Goal: Task Accomplishment & Management: Manage account settings

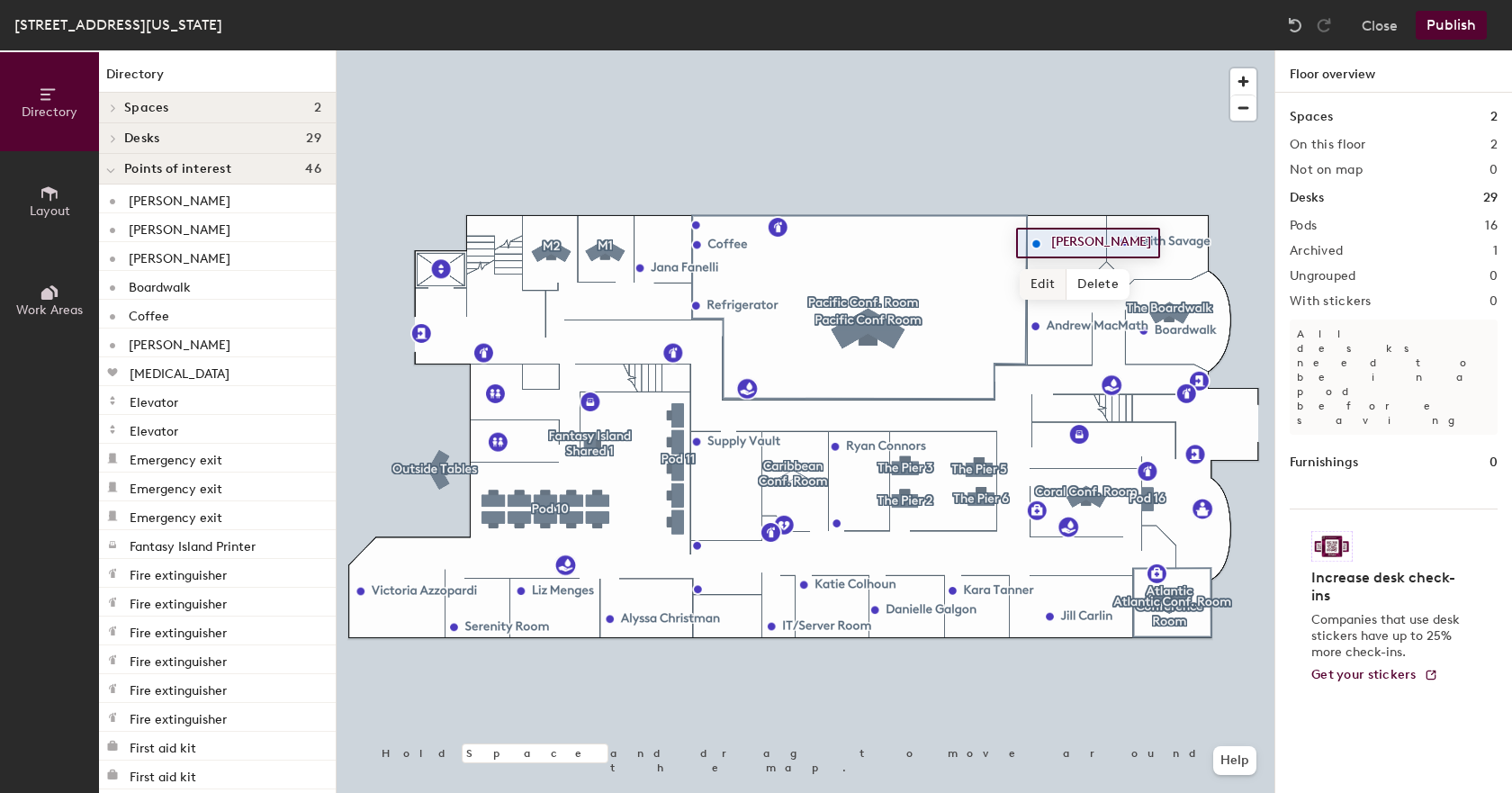
click at [1039, 281] on span "Edit" at bounding box center [1042, 285] width 47 height 31
click at [1140, 241] on input "[PERSON_NAME]" at bounding box center [1099, 243] width 105 height 25
type input "[PERSON_NAME]"
click at [1084, 288] on span "Done" at bounding box center [1094, 285] width 53 height 31
click at [1447, 26] on button "Publish" at bounding box center [1450, 25] width 71 height 29
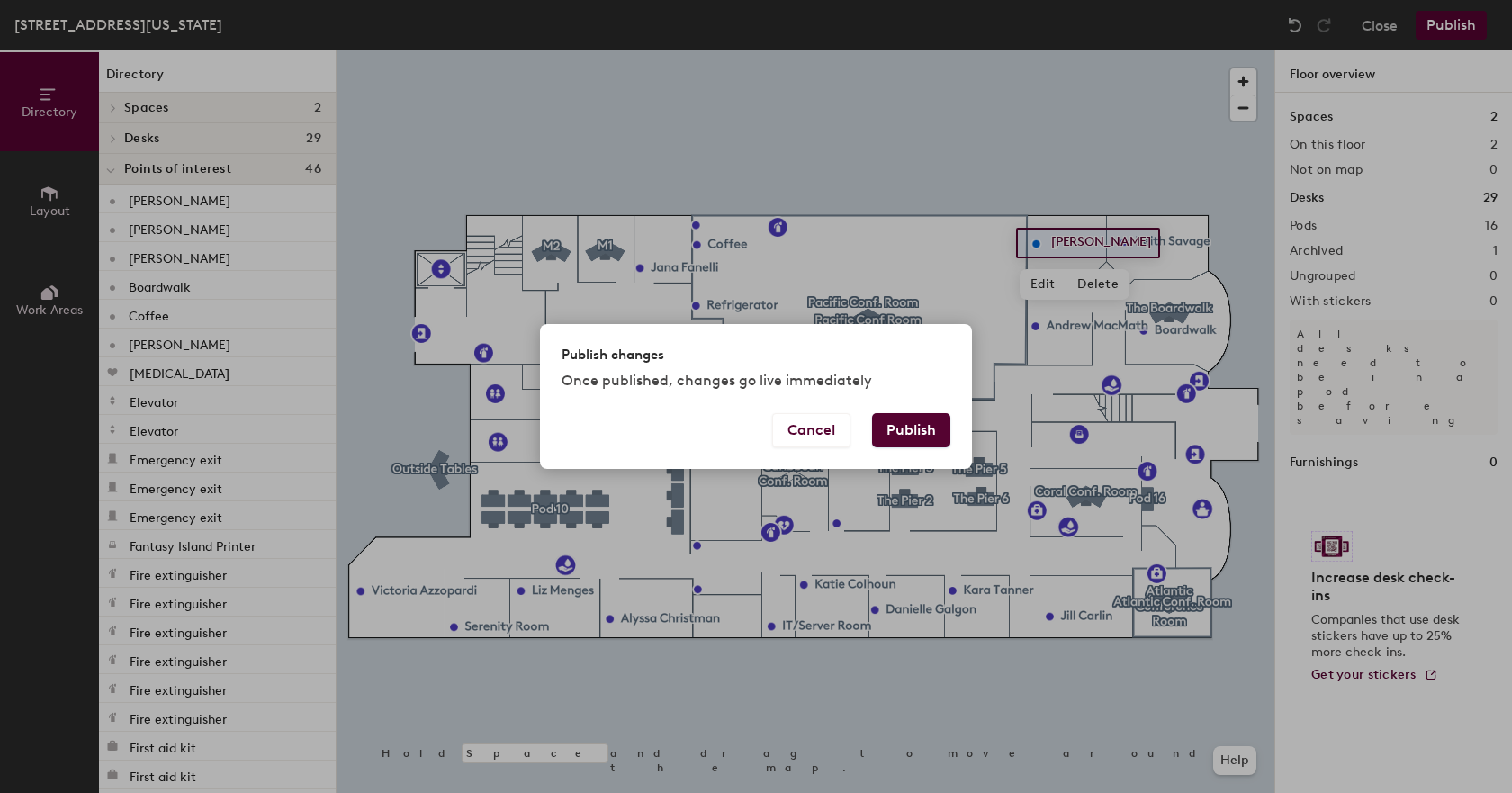
click at [920, 436] on button "Publish" at bounding box center [911, 430] width 79 height 34
